Goal: Task Accomplishment & Management: Use online tool/utility

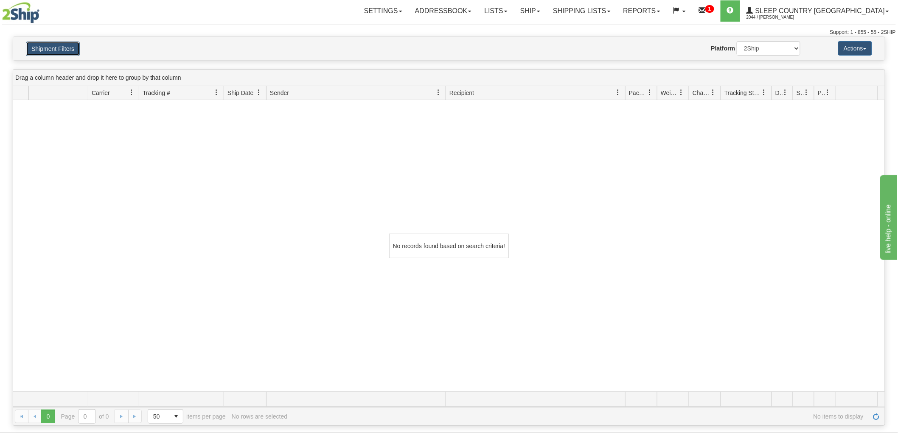
click at [67, 49] on button "Shipment Filters" at bounding box center [53, 49] width 54 height 14
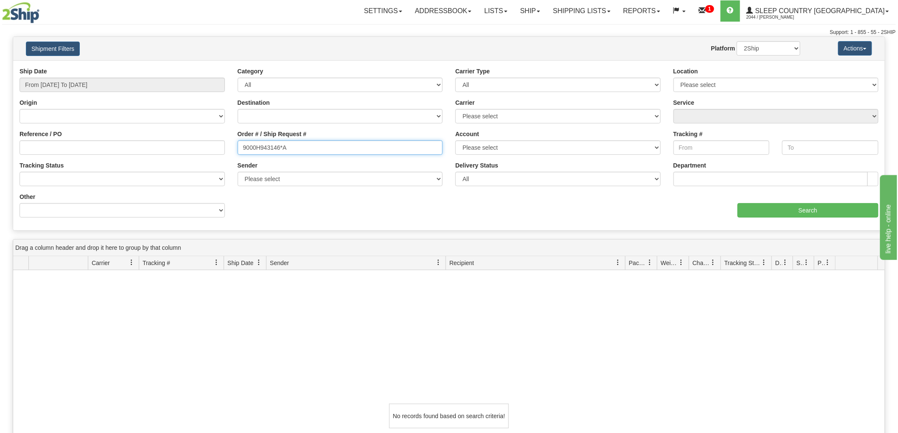
click at [311, 150] on input "9000H943146*A" at bounding box center [340, 148] width 205 height 14
type input "9000H943146"
click at [83, 84] on input "From 07/13/2025 To 08/11/2025" at bounding box center [122, 85] width 205 height 14
click at [326, 146] on input "9000H943146" at bounding box center [340, 148] width 205 height 14
drag, startPoint x: 726, startPoint y: 207, endPoint x: 770, endPoint y: 206, distance: 43.7
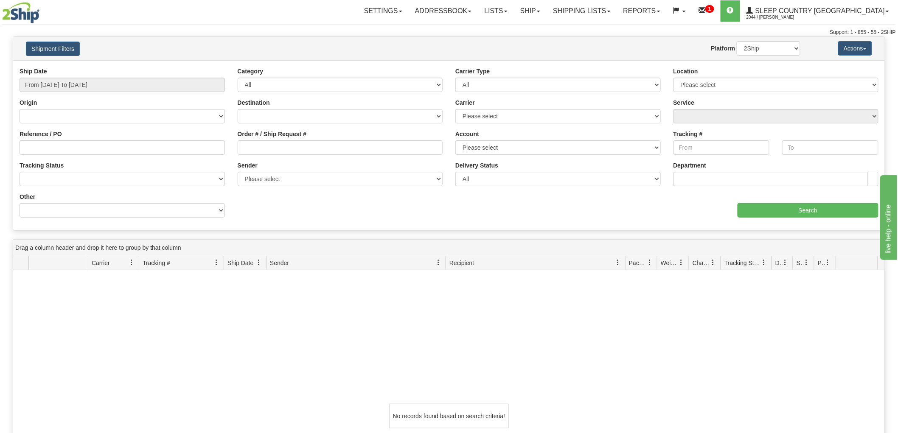
click at [726, 207] on div "aaa Search" at bounding box center [667, 205] width 436 height 25
click at [770, 206] on input "Search" at bounding box center [808, 210] width 141 height 14
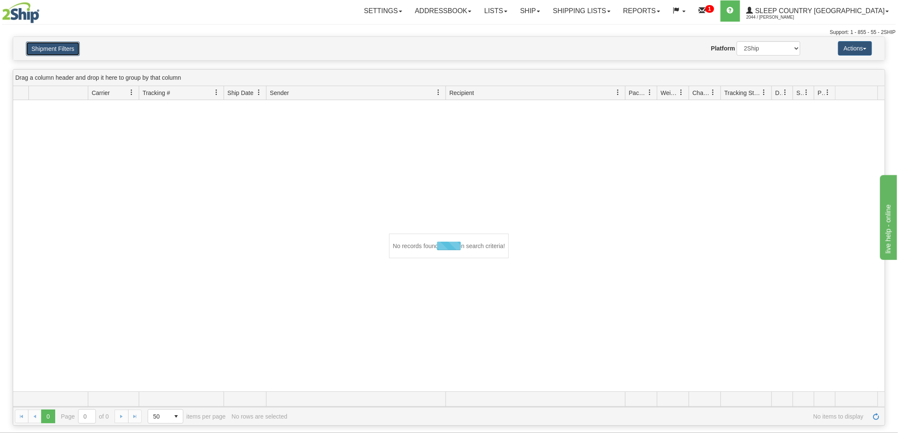
click at [68, 44] on button "Shipment Filters" at bounding box center [53, 49] width 54 height 14
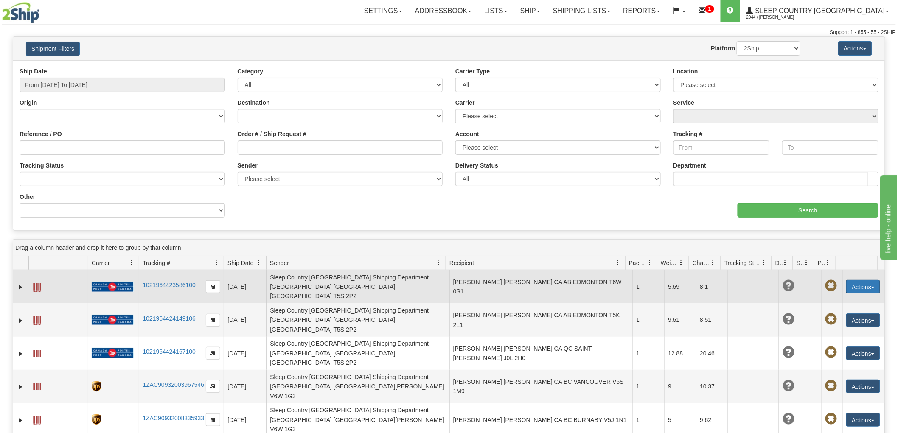
click at [860, 281] on button "Actions" at bounding box center [864, 287] width 34 height 14
click at [845, 309] on link "Return" at bounding box center [846, 313] width 68 height 11
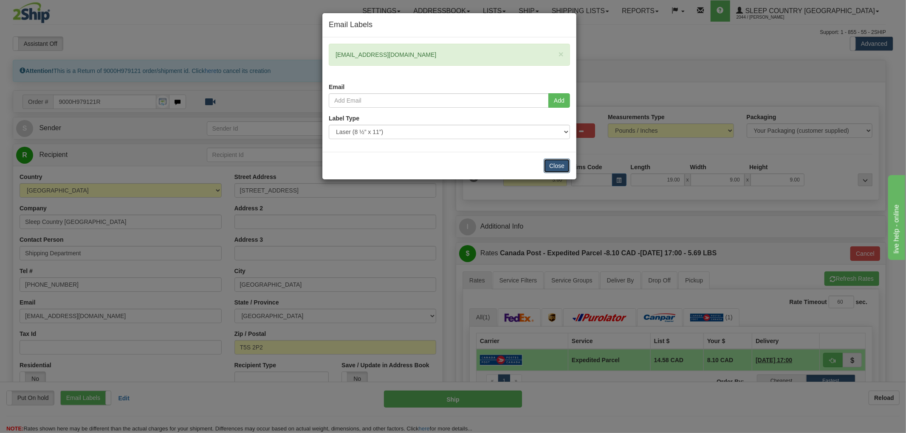
click at [561, 167] on button "Close" at bounding box center [556, 166] width 26 height 14
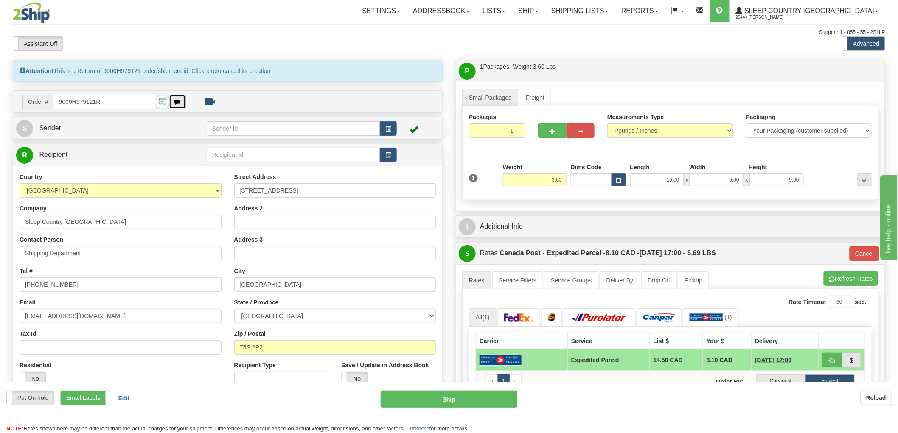
click at [181, 104] on button "button" at bounding box center [177, 102] width 17 height 14
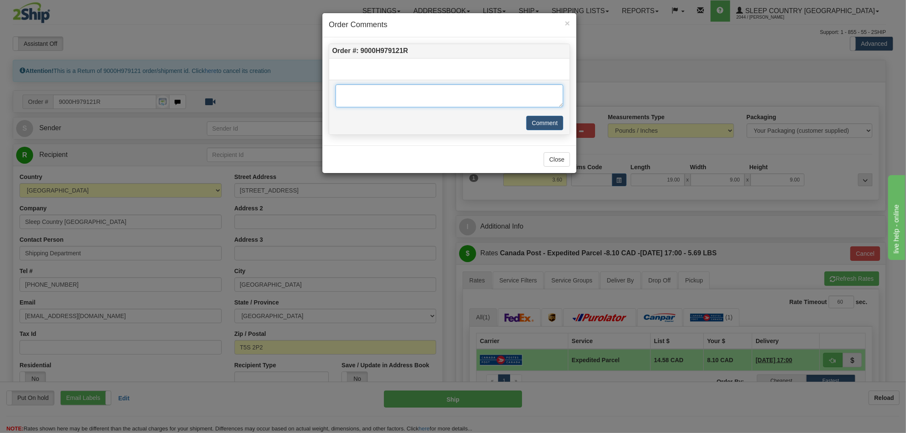
click at [438, 103] on textarea at bounding box center [449, 95] width 228 height 23
click at [557, 165] on button "Close" at bounding box center [556, 159] width 26 height 14
